Goal: Information Seeking & Learning: Learn about a topic

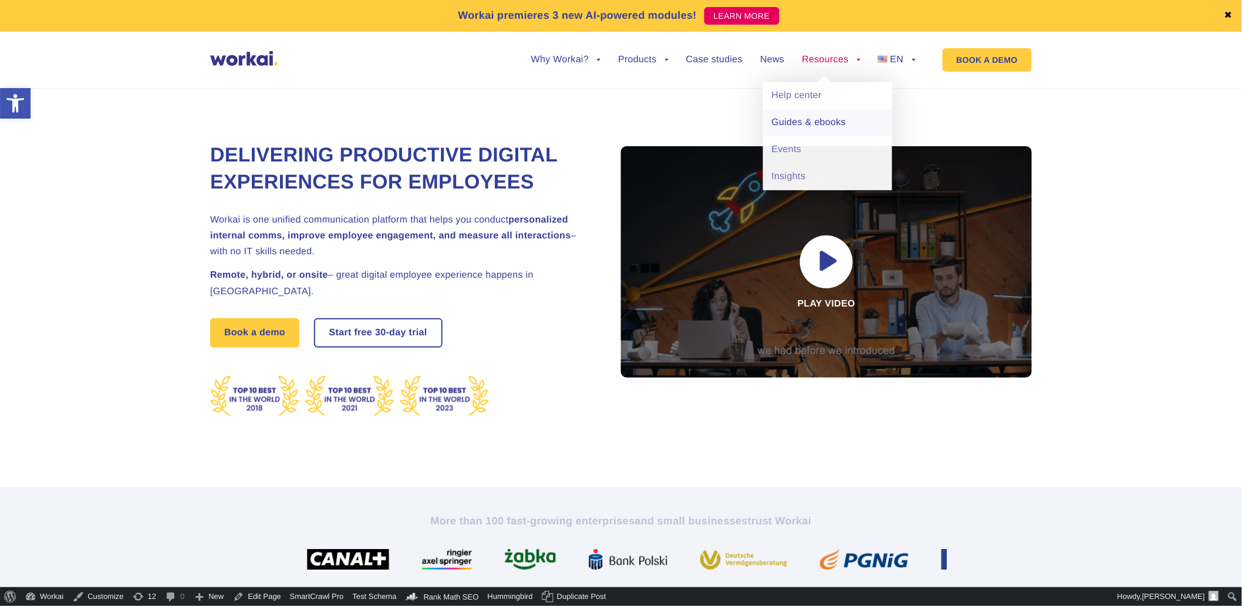
click at [796, 129] on link "Guides & ebooks" at bounding box center [827, 122] width 129 height 27
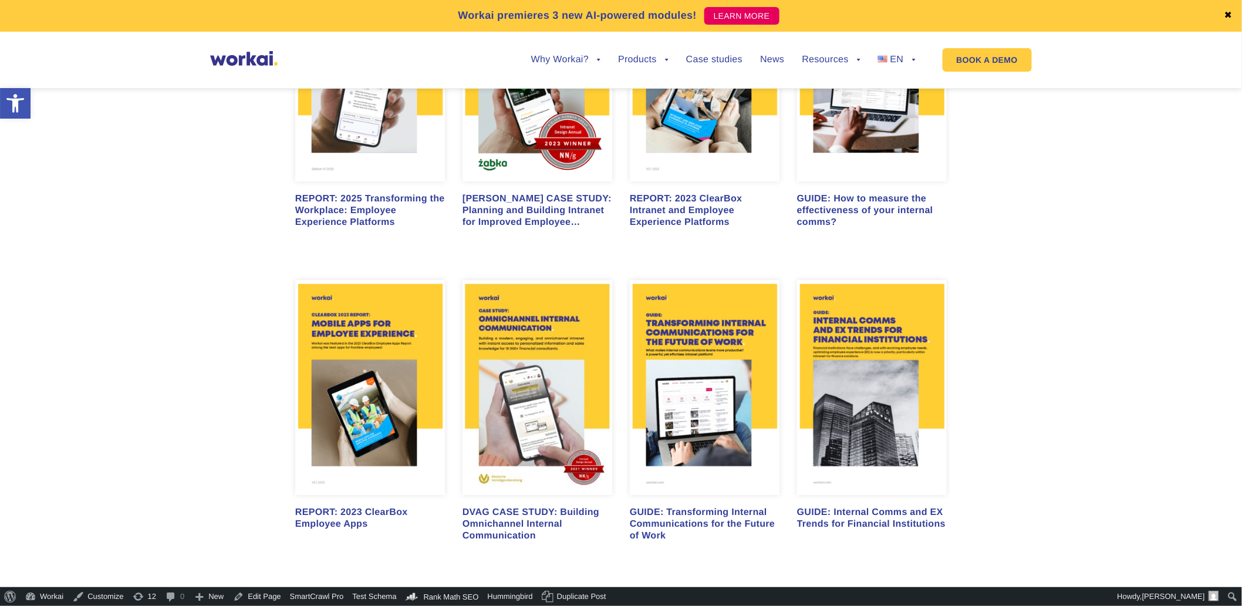
scroll to position [1358, 0]
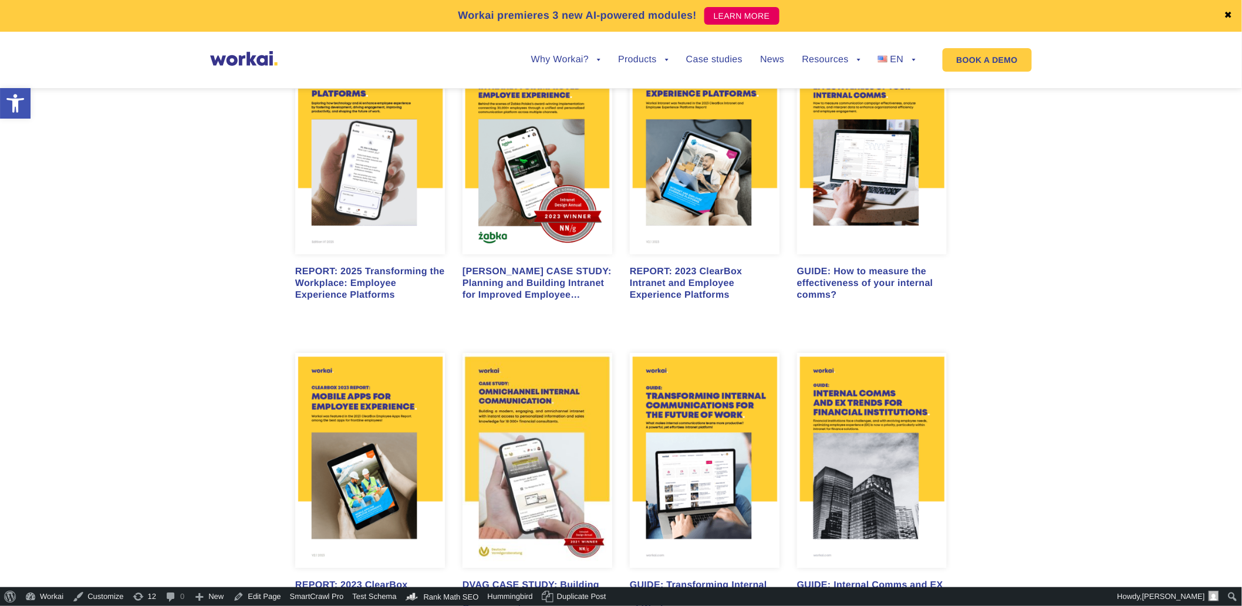
click at [509, 448] on img at bounding box center [537, 460] width 150 height 215
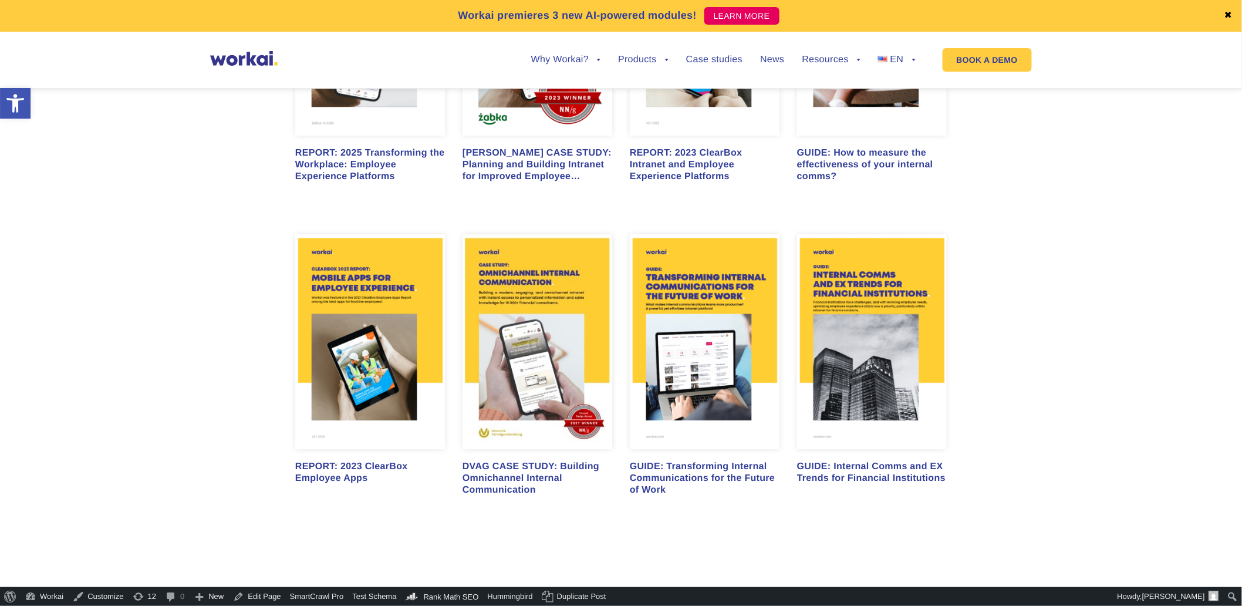
scroll to position [1499, 0]
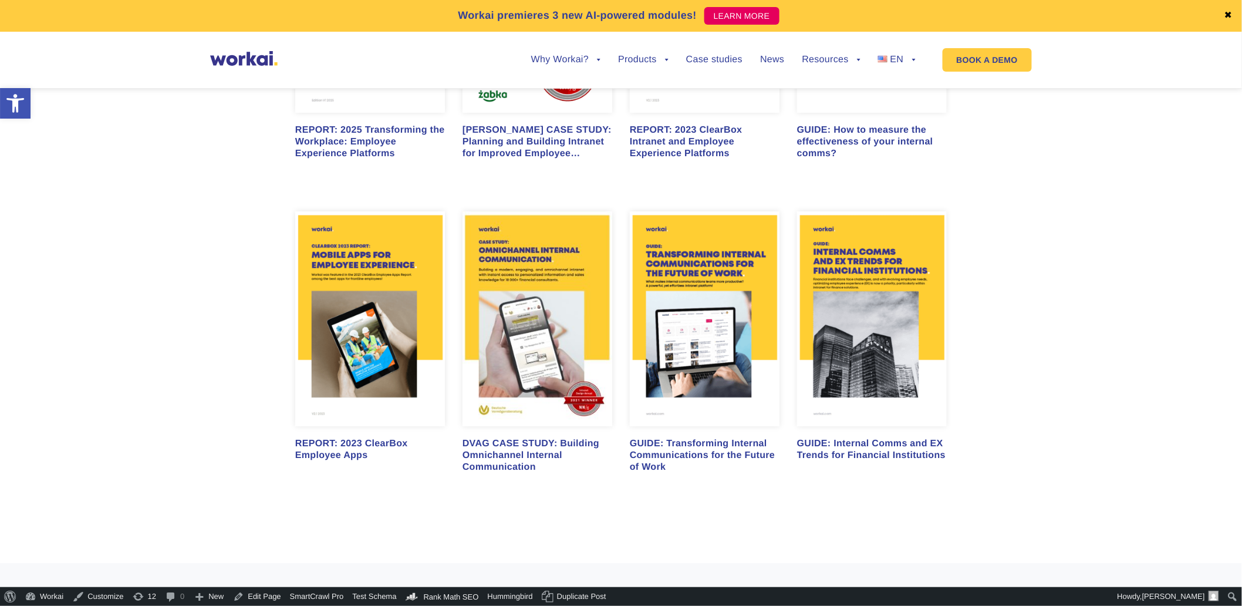
click at [665, 324] on img at bounding box center [705, 318] width 150 height 215
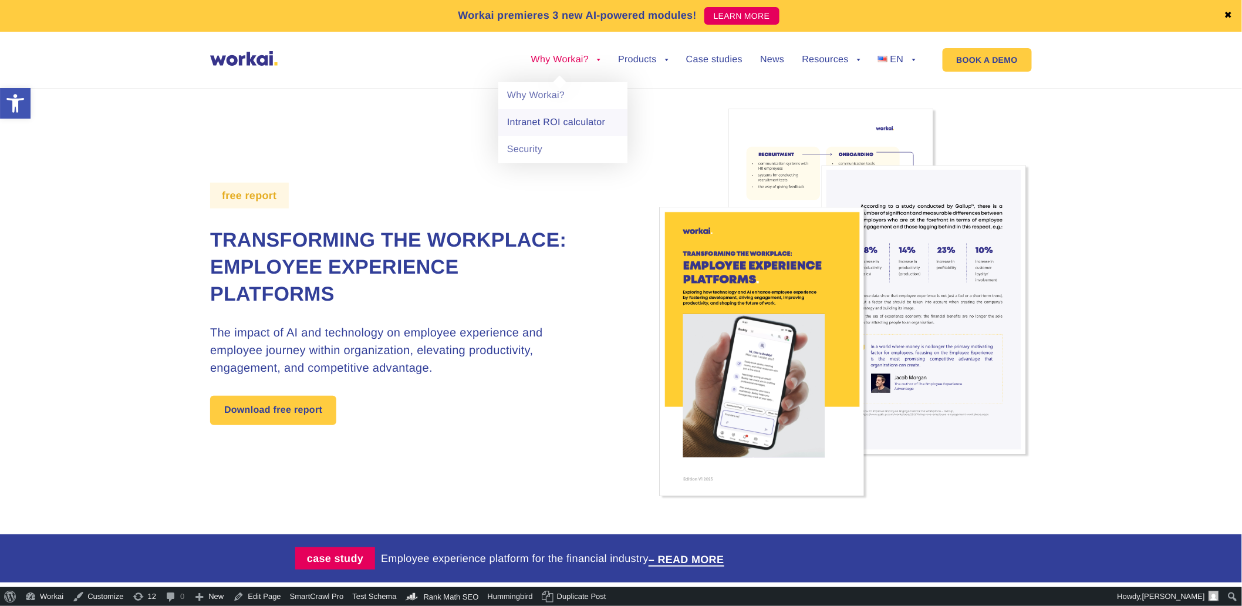
click at [543, 127] on link "Intranet ROI calculator" at bounding box center [562, 122] width 129 height 27
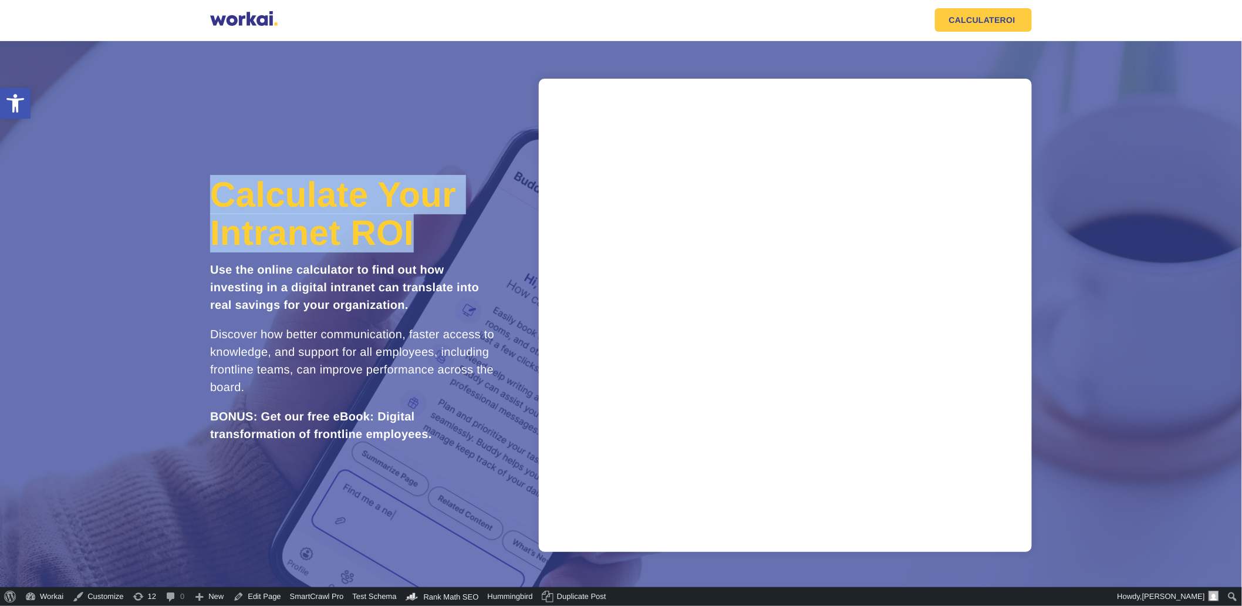
drag, startPoint x: 444, startPoint y: 229, endPoint x: 213, endPoint y: 200, distance: 233.1
click at [213, 200] on h1 "Calculate Your Intranet ROI" at bounding box center [354, 213] width 288 height 76
copy span "Calculate Your Intranet ROI"
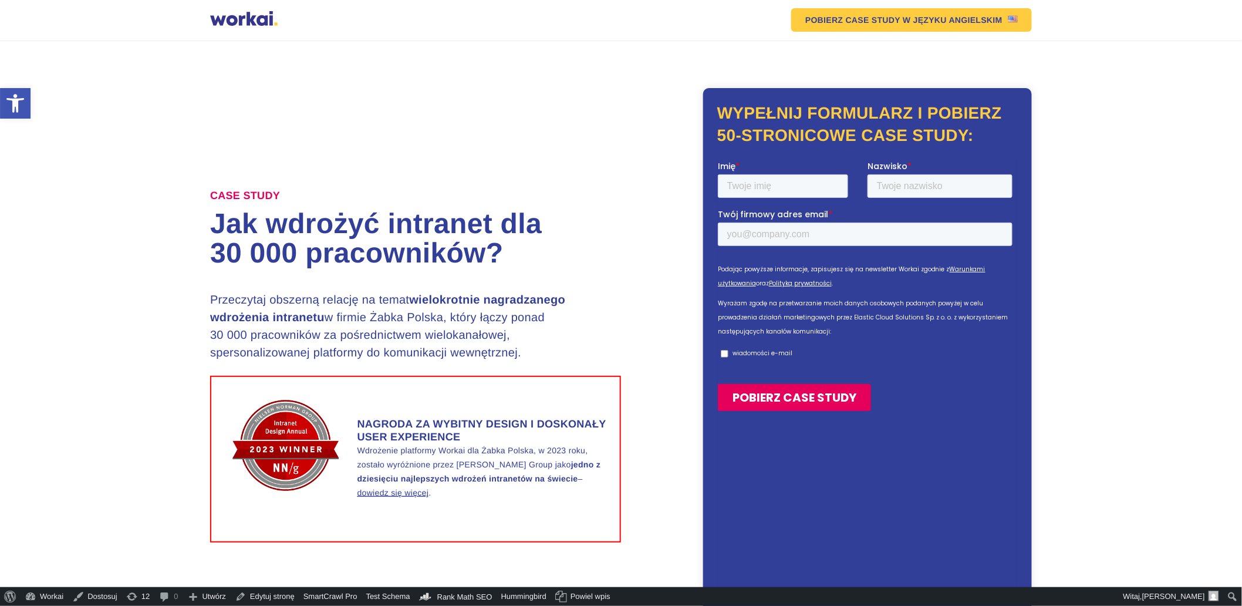
click at [247, 15] on div at bounding box center [243, 20] width 67 height 18
